Goal: Transaction & Acquisition: Purchase product/service

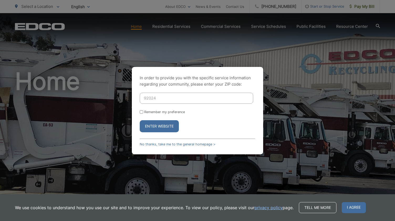
type input "92024"
click at [140, 120] on button "Enter Website" at bounding box center [159, 126] width 39 height 12
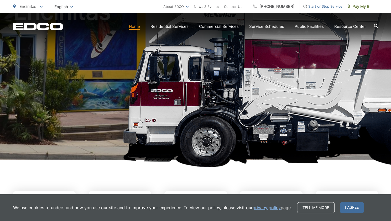
scroll to position [105, 0]
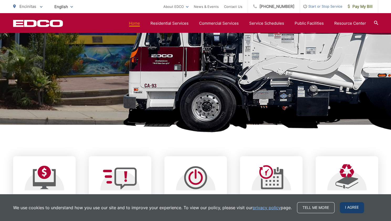
click at [354, 207] on span "I agree" at bounding box center [351, 207] width 24 height 11
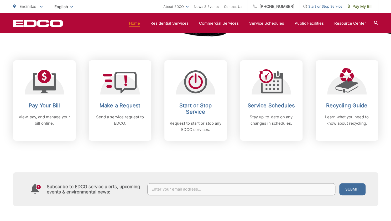
scroll to position [157, 0]
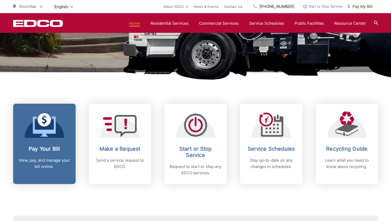
click at [57, 138] on link "Pay Your Bill View, pay, and manage your bill online." at bounding box center [44, 144] width 62 height 80
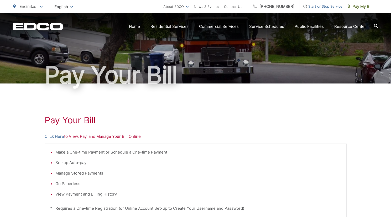
scroll to position [26, 0]
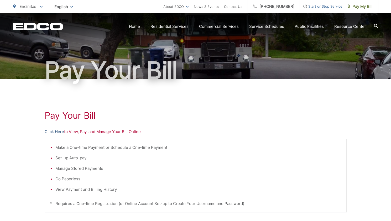
click at [56, 133] on link "Click Here" at bounding box center [54, 132] width 19 height 6
